Goal: Task Accomplishment & Management: Use online tool/utility

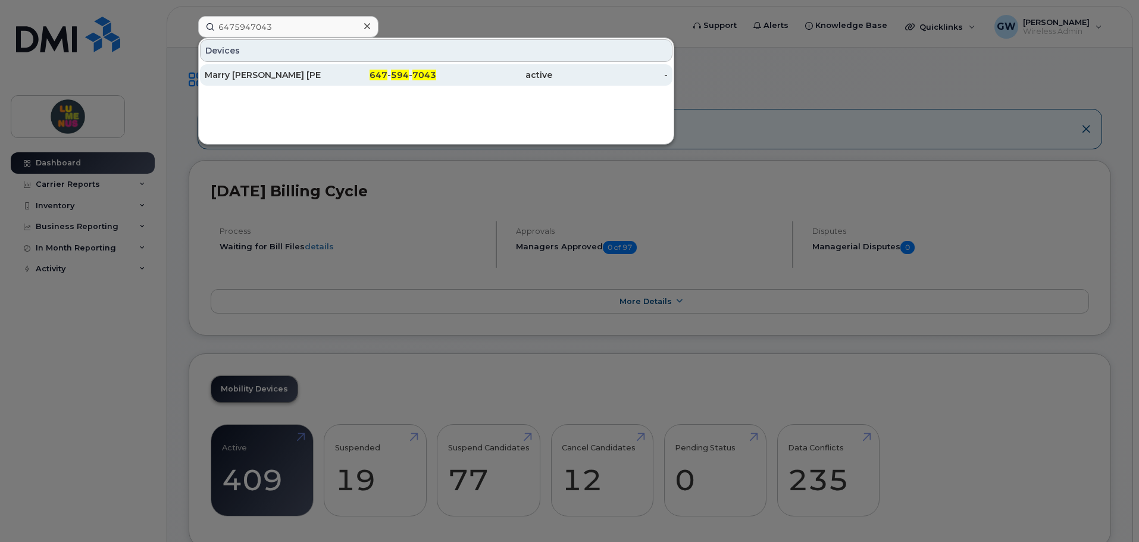
type input "6475947043"
click at [253, 81] on div "Marry [PERSON_NAME] [PERSON_NAME]" at bounding box center [263, 74] width 116 height 21
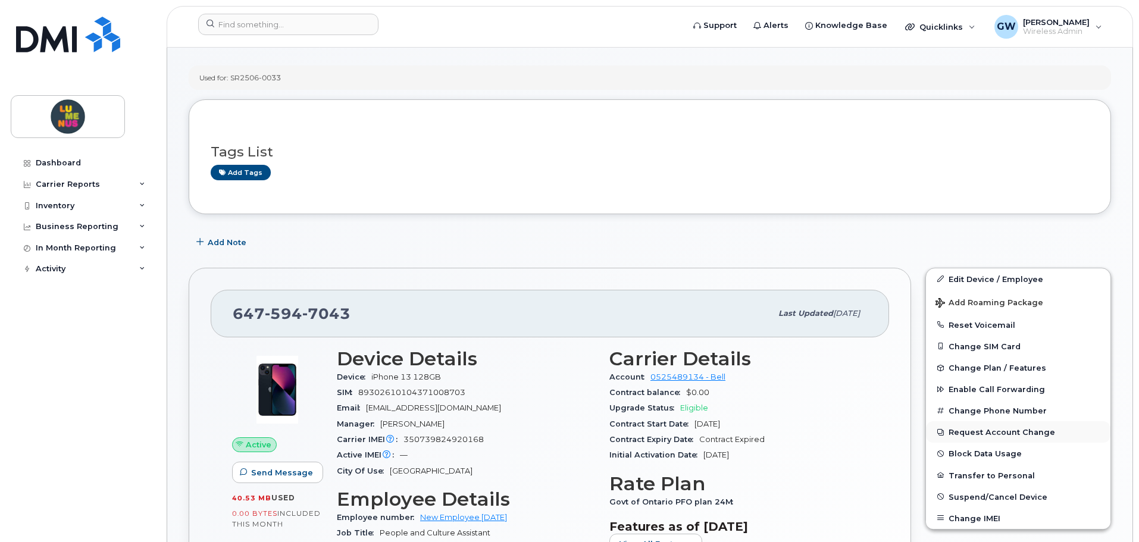
scroll to position [60, 0]
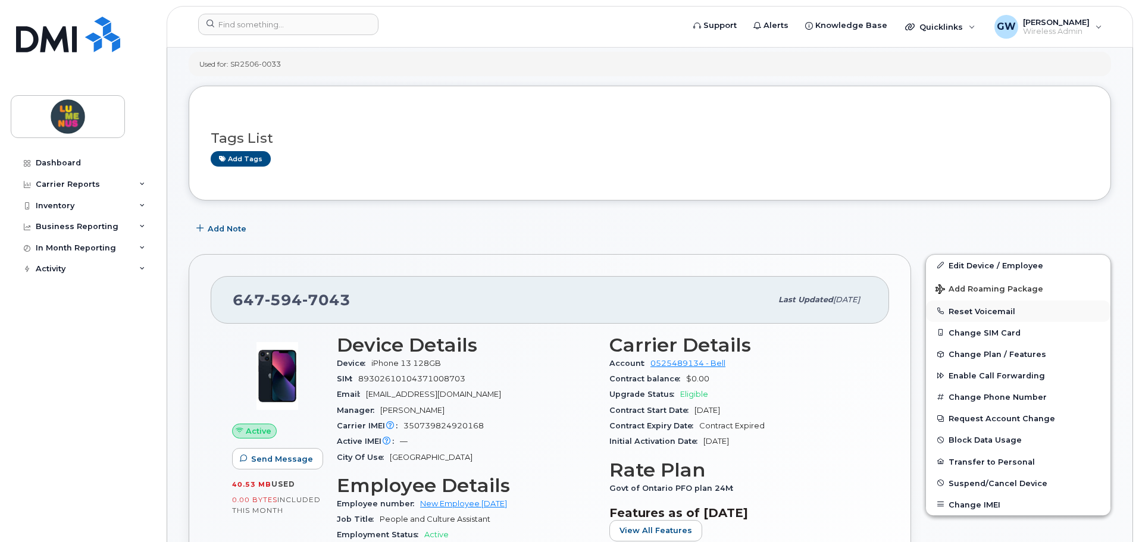
click at [986, 312] on button "Reset Voicemail" at bounding box center [1018, 311] width 185 height 21
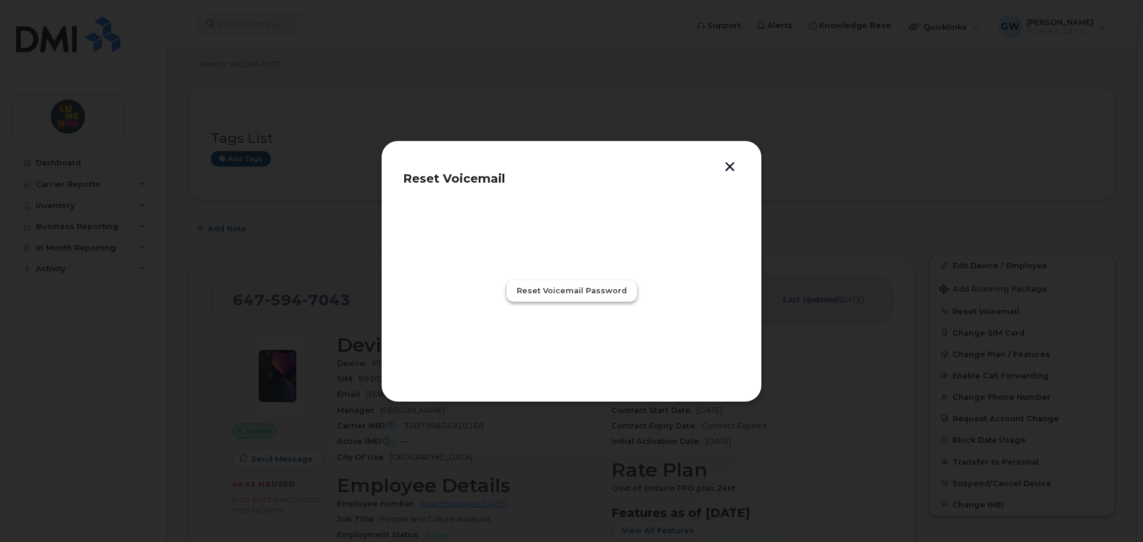
click at [598, 292] on span "Reset Voicemail Password" at bounding box center [572, 290] width 110 height 11
click at [586, 340] on button "Close" at bounding box center [571, 342] width 43 height 21
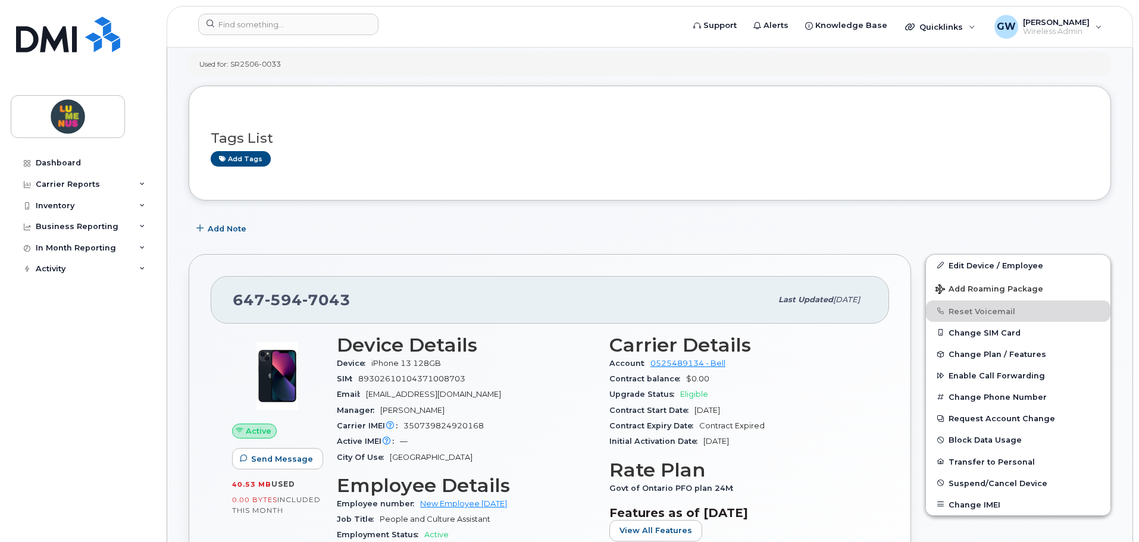
click at [309, 536] on div "Active Send Message 40.53 MB  used 0.00 Bytes  included this month" at bounding box center [277, 490] width 105 height 326
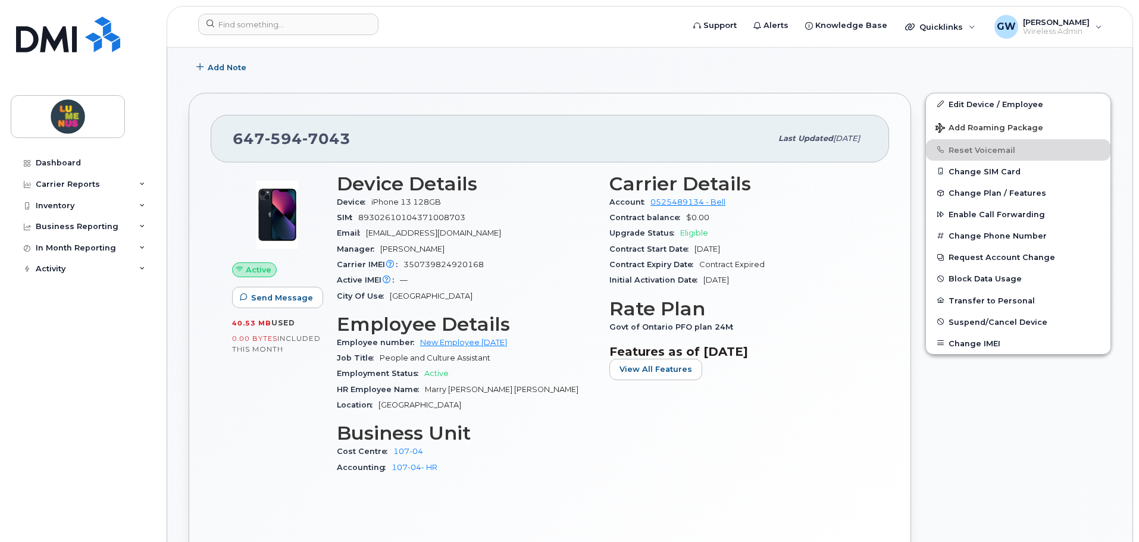
scroll to position [238, 0]
